Goal: Transaction & Acquisition: Purchase product/service

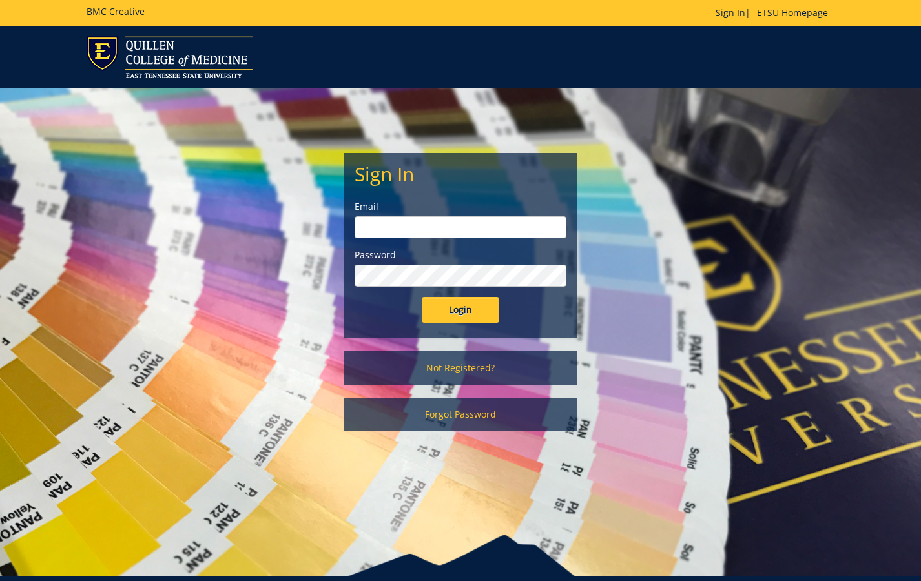
type input "laumk1@etsu.edu"
click at [449, 318] on input "Login" at bounding box center [460, 310] width 77 height 26
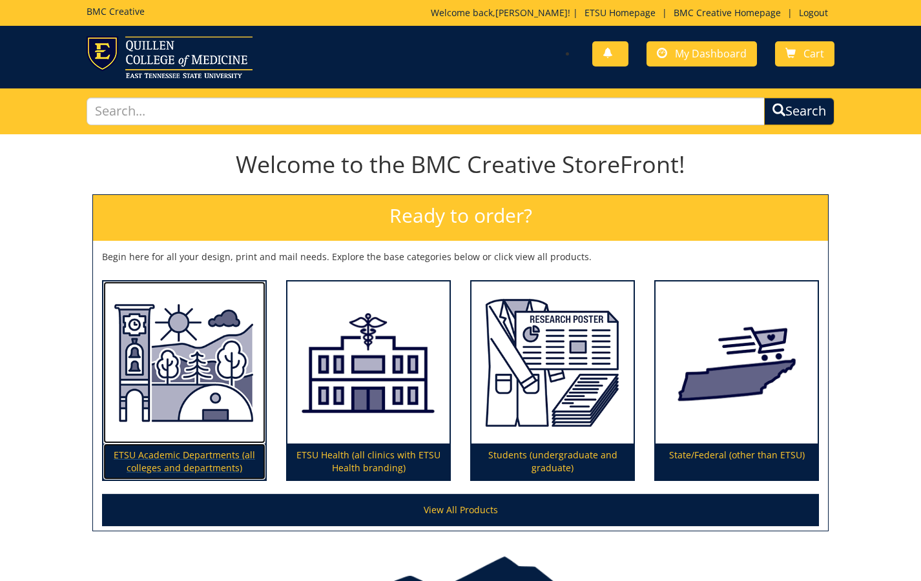
click at [172, 465] on p "ETSU Academic Departments (all colleges and departments)" at bounding box center [184, 461] width 162 height 36
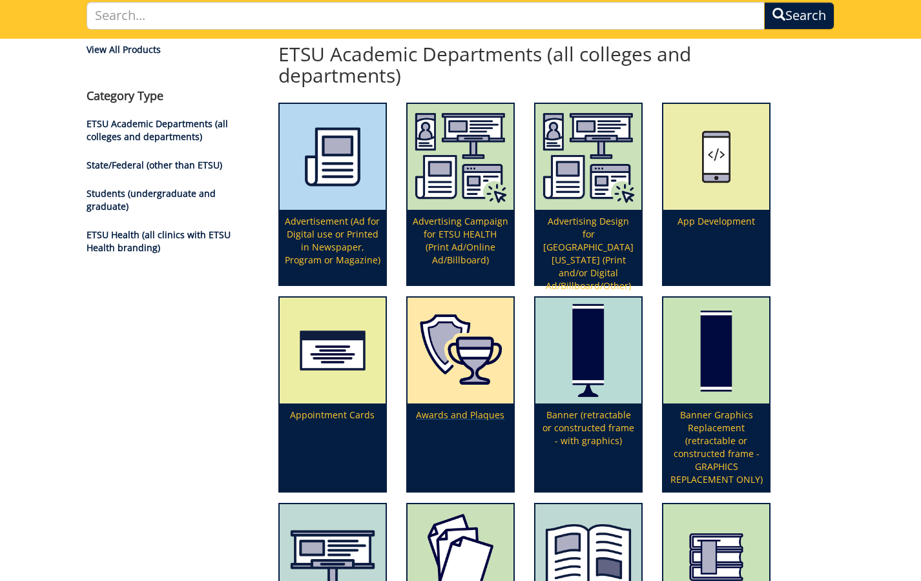
scroll to position [129, 0]
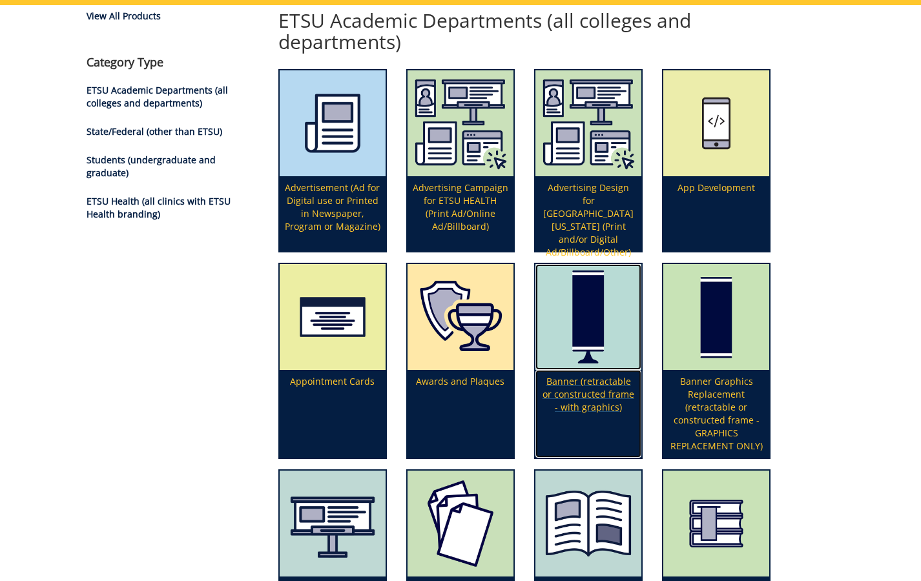
click at [579, 400] on p "Banner (retractable or constructed frame - with graphics)" at bounding box center [588, 414] width 106 height 88
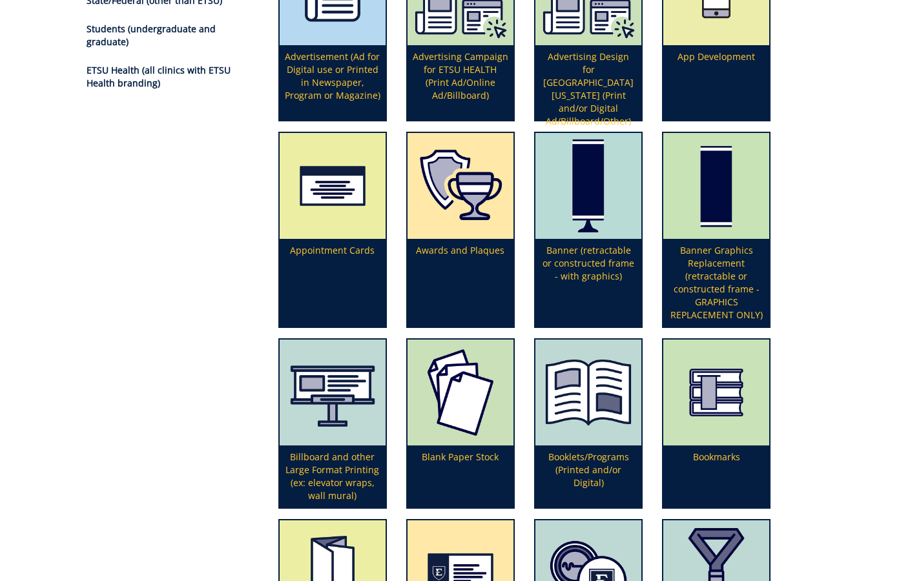
scroll to position [323, 0]
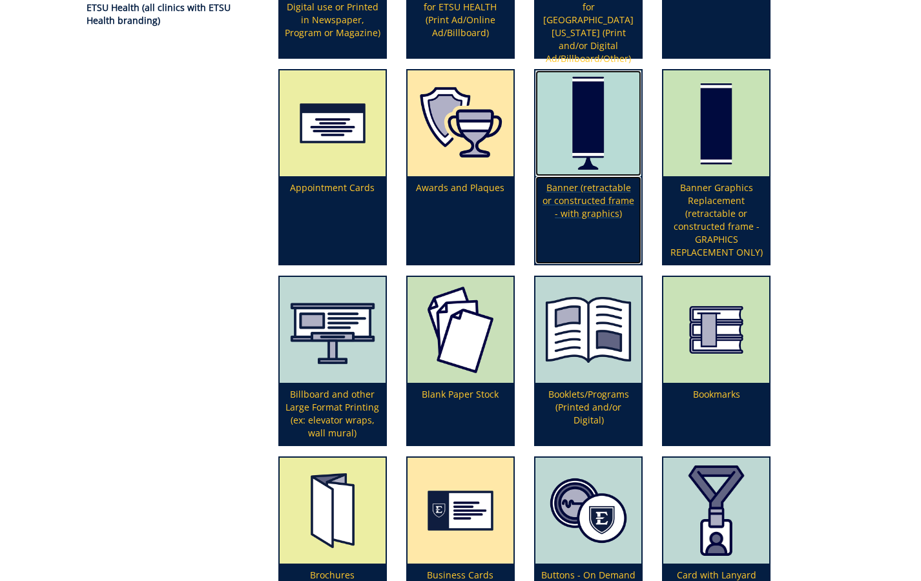
click at [574, 172] on img at bounding box center [588, 123] width 106 height 106
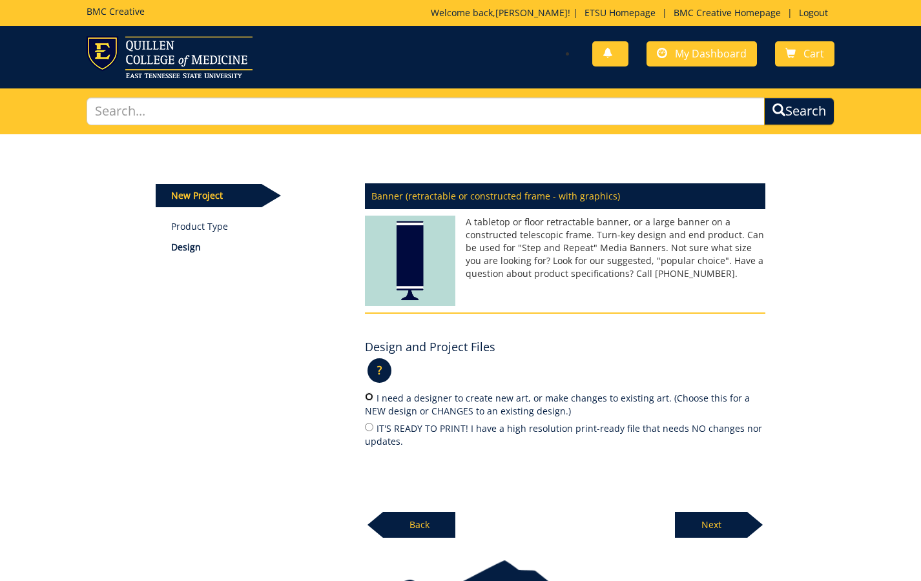
click at [367, 400] on input "I need a designer to create new art, or make changes to existing art. (Choose t…" at bounding box center [369, 396] width 8 height 8
radio input "true"
click at [727, 528] on p "Next" at bounding box center [711, 525] width 72 height 26
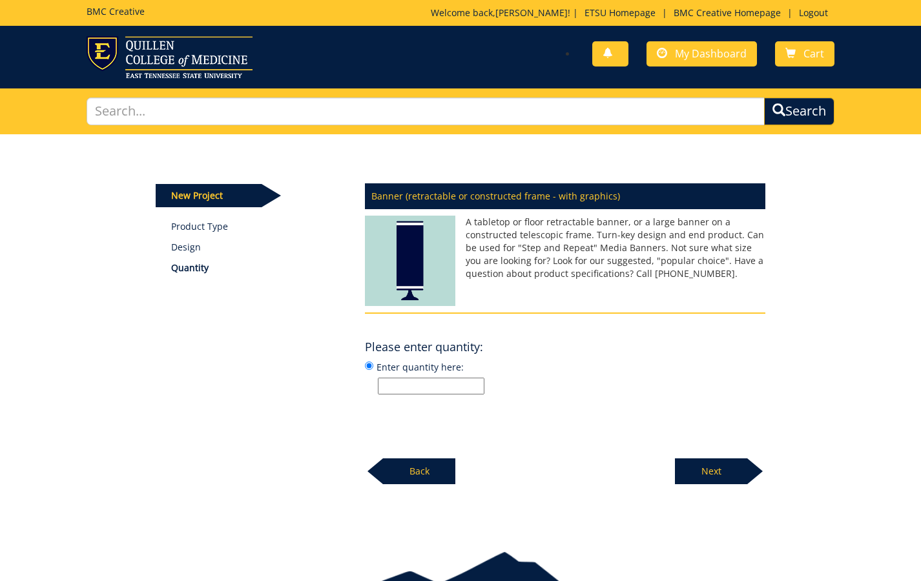
click at [446, 380] on input "Enter quantity here:" at bounding box center [431, 386] width 107 height 17
type input "1"
click at [700, 465] on p "Next" at bounding box center [711, 471] width 72 height 26
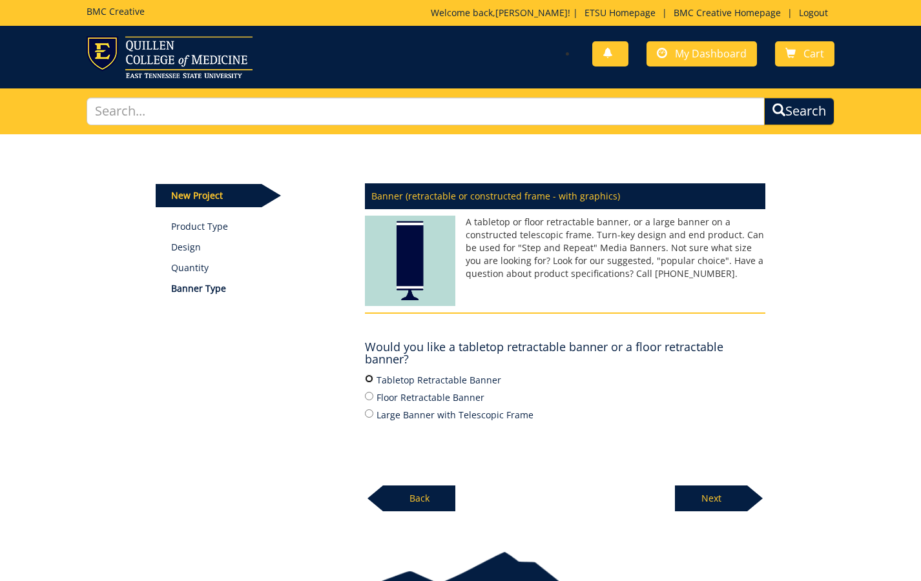
click at [365, 377] on input "Tabletop Retractable Banner" at bounding box center [369, 378] width 8 height 8
radio input "true"
click at [744, 499] on p "Next" at bounding box center [711, 498] width 72 height 26
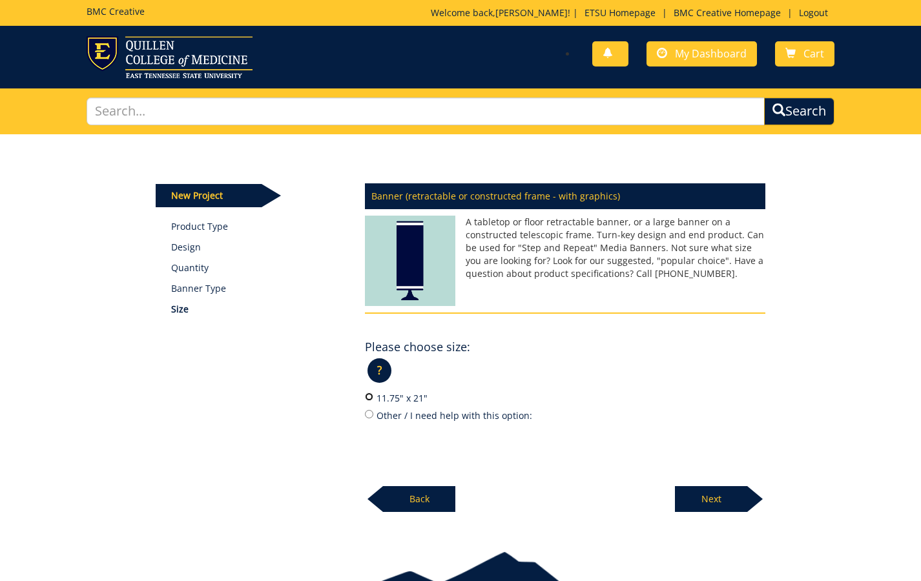
click at [369, 394] on input "11.75" x 21"" at bounding box center [369, 396] width 8 height 8
radio input "true"
click at [716, 500] on p "Next" at bounding box center [711, 499] width 72 height 26
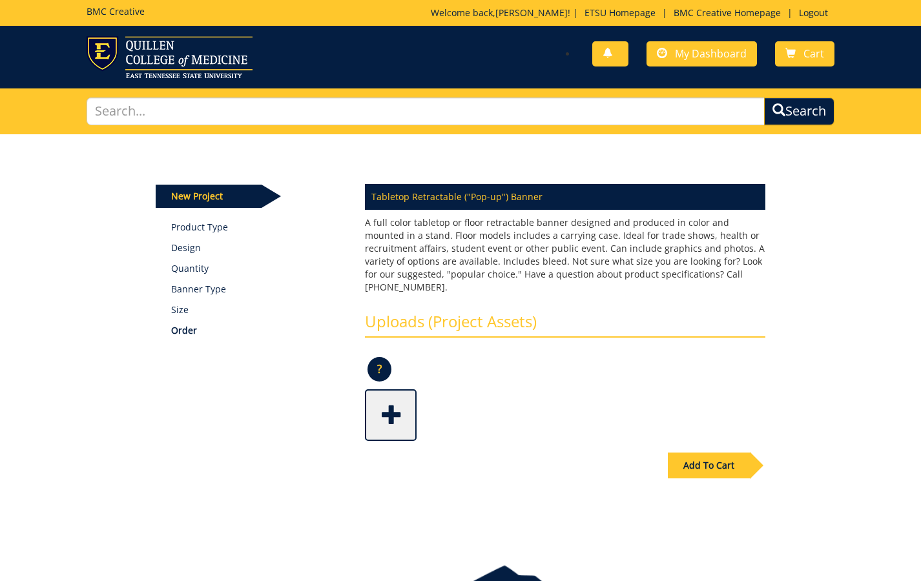
click at [716, 454] on div "Add To Cart" at bounding box center [709, 466] width 82 height 26
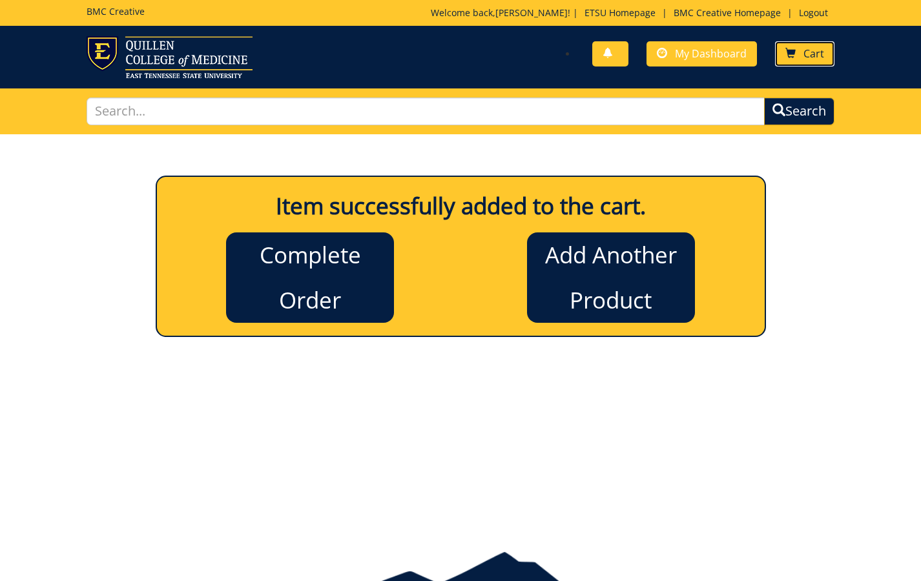
click at [810, 54] on span "Cart" at bounding box center [813, 53] width 21 height 14
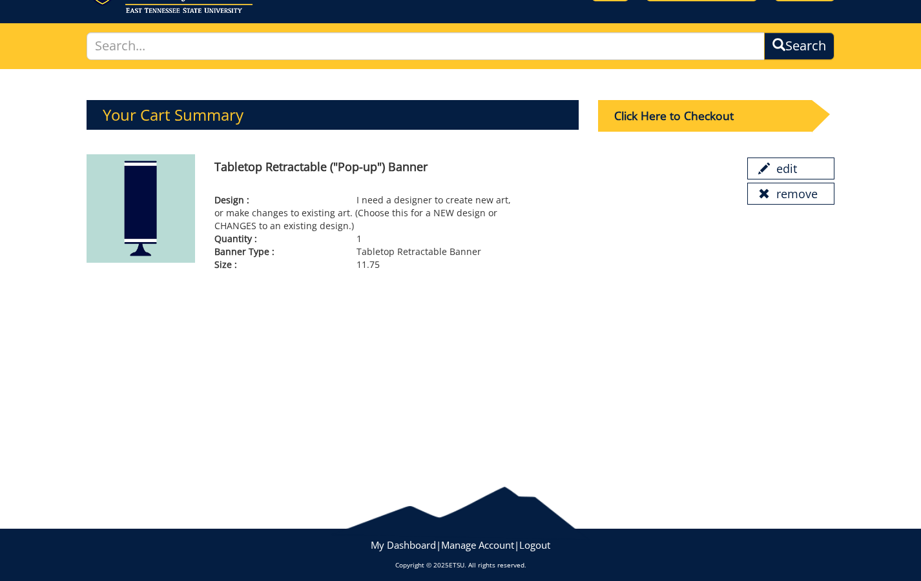
scroll to position [73, 0]
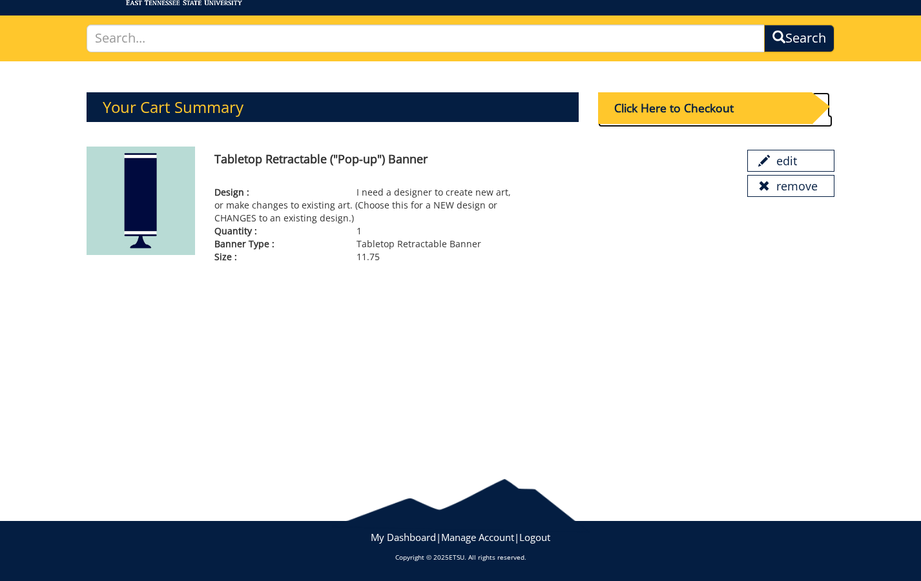
click at [686, 114] on div "Click Here to Checkout" at bounding box center [705, 108] width 214 height 32
